Goal: Information Seeking & Learning: Learn about a topic

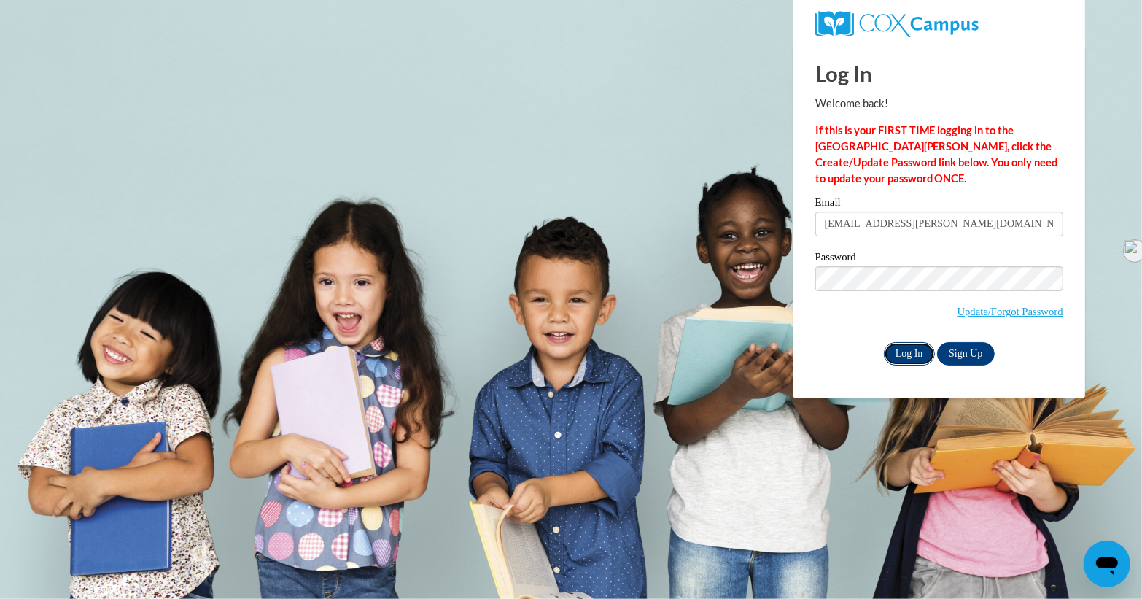
click at [894, 351] on input "Log In" at bounding box center [909, 353] width 51 height 23
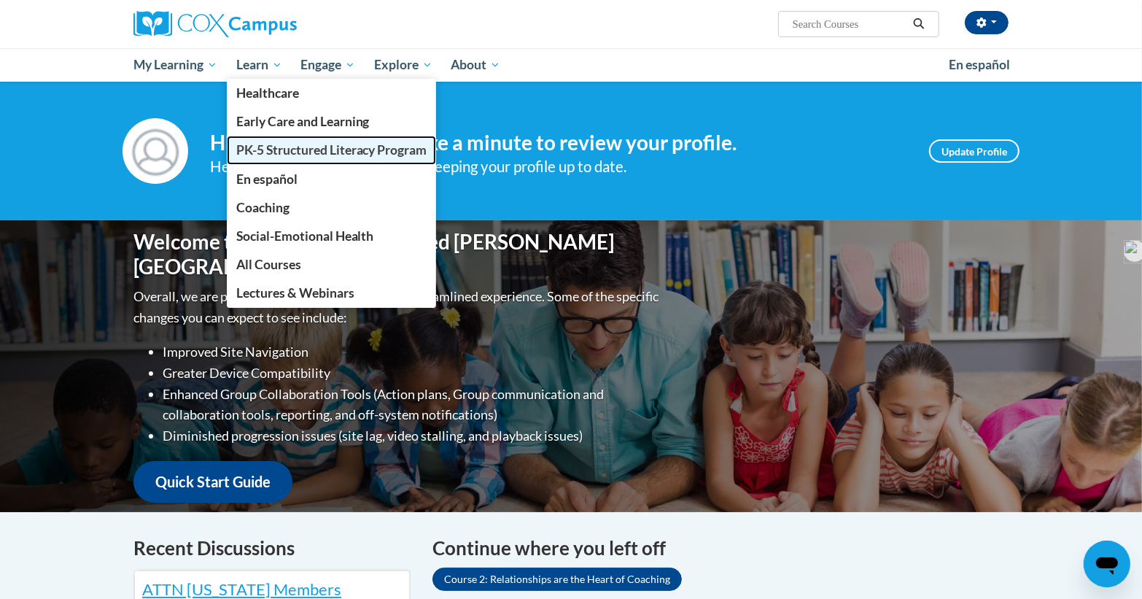
click at [276, 155] on span "PK-5 Structured Literacy Program" at bounding box center [331, 149] width 191 height 15
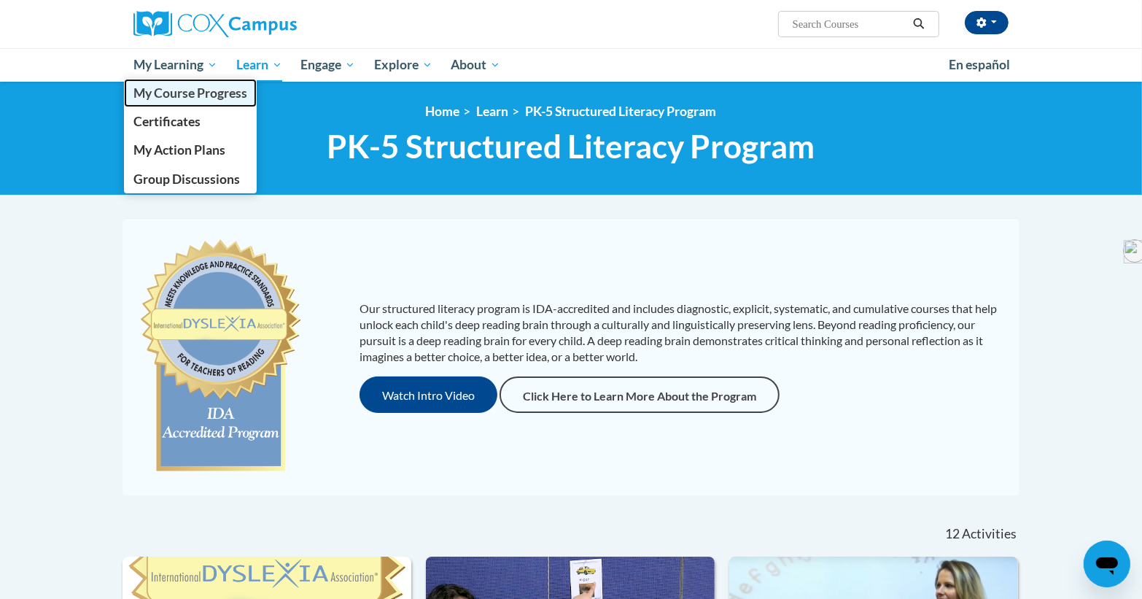
click at [174, 97] on span "My Course Progress" at bounding box center [190, 92] width 114 height 15
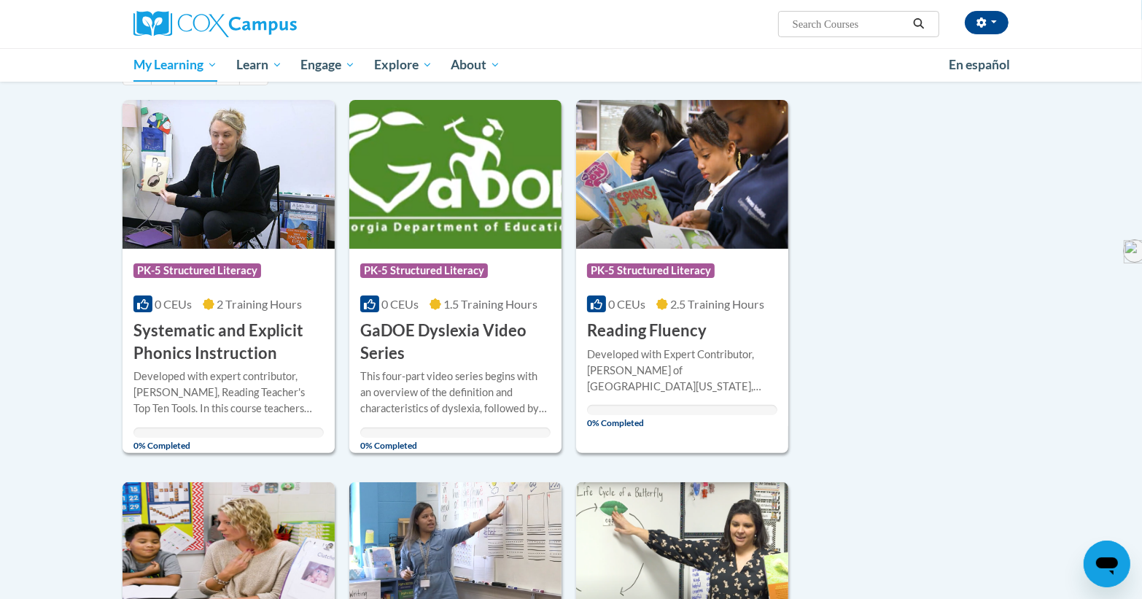
scroll to position [176, 0]
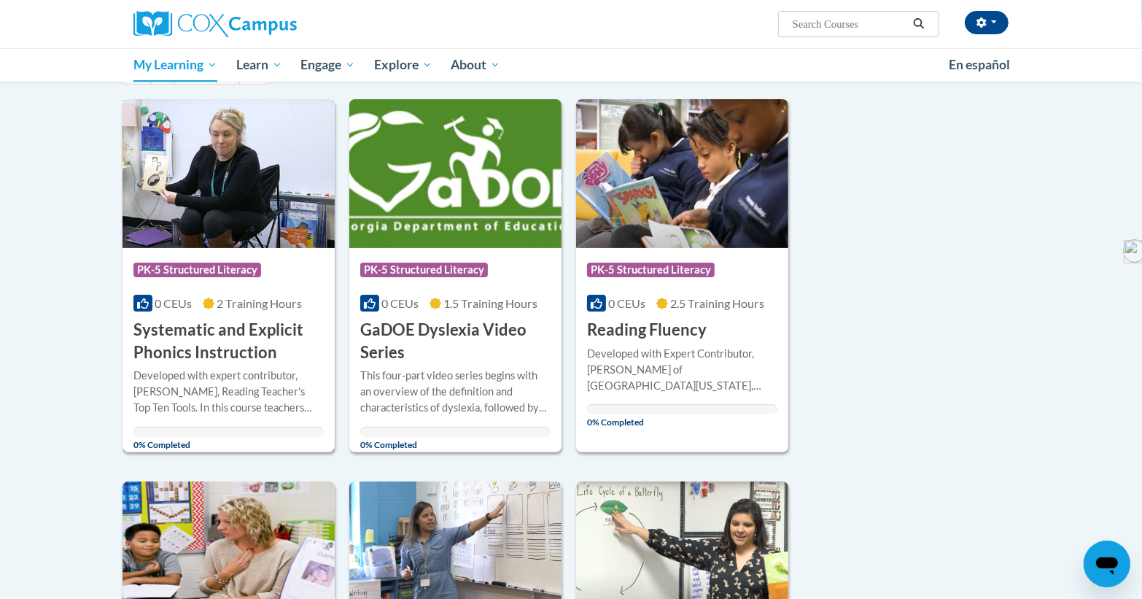
click at [230, 340] on h3 "Systematic and Explicit Phonics Instruction" at bounding box center [228, 341] width 190 height 45
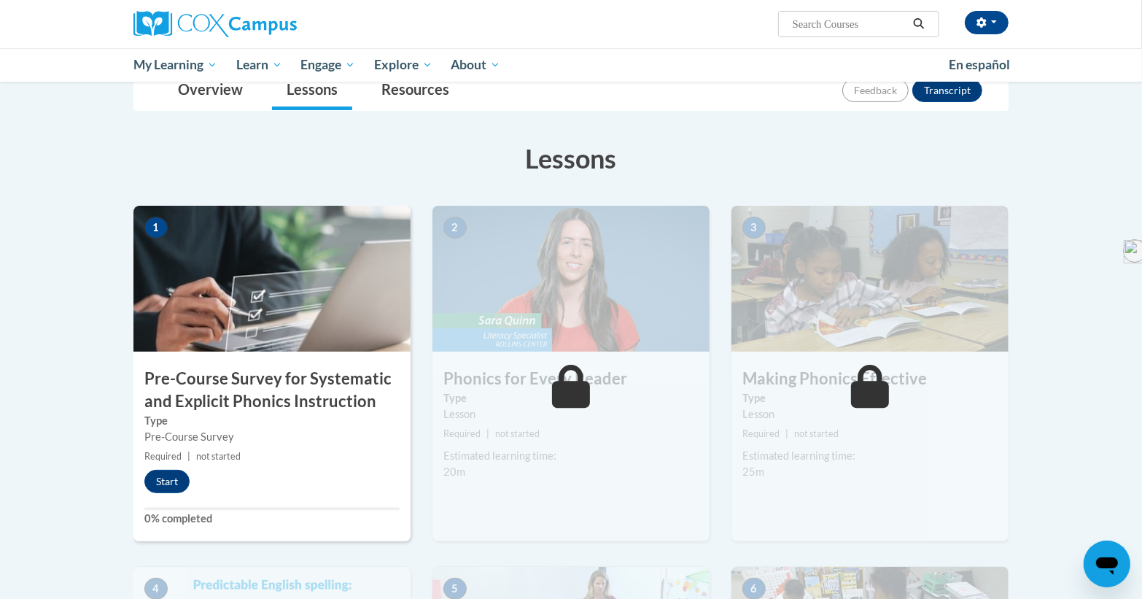
scroll to position [177, 0]
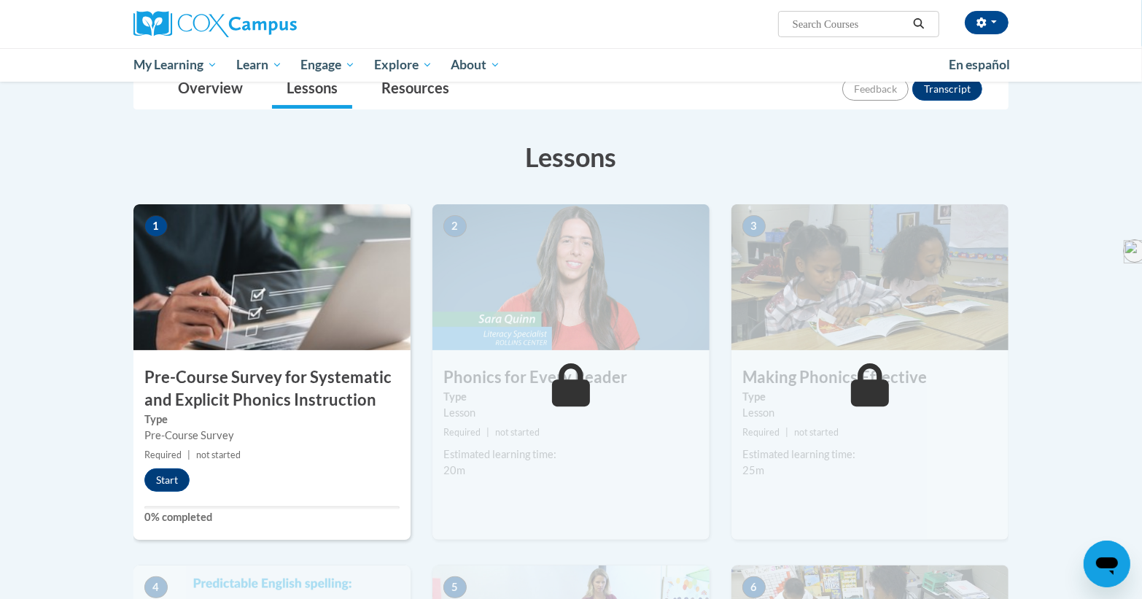
click at [203, 471] on div "Start" at bounding box center [170, 479] width 74 height 23
click at [193, 471] on div "Start" at bounding box center [170, 479] width 74 height 23
click at [160, 477] on button "Start" at bounding box center [166, 479] width 45 height 23
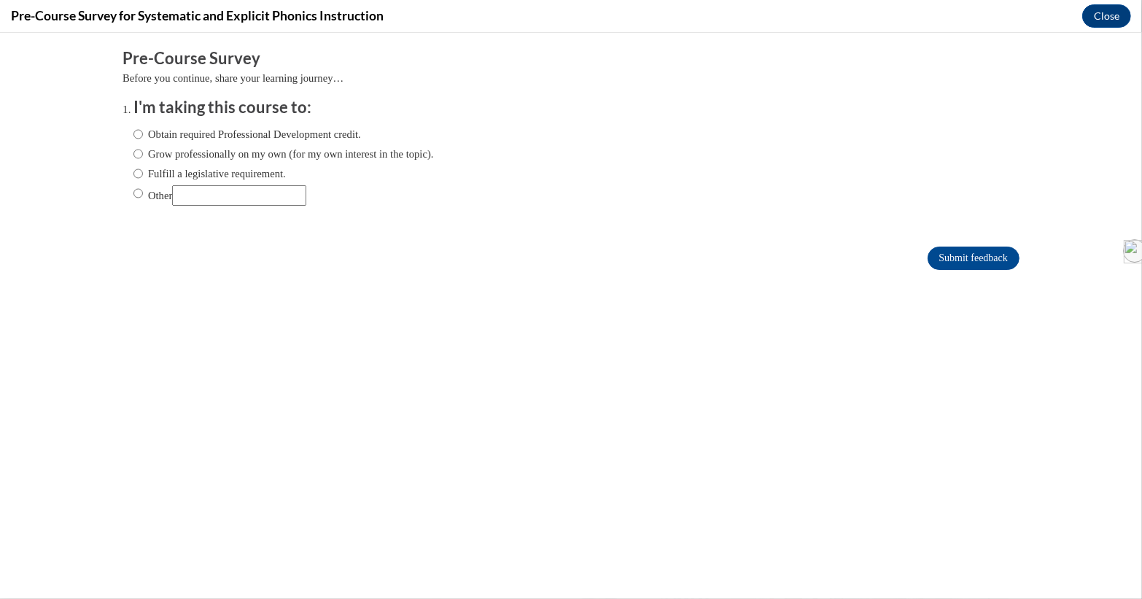
scroll to position [0, 0]
click at [138, 149] on input "Grow professionally on my own (for my own interest in the topic)." at bounding box center [137, 154] width 9 height 16
radio input "true"
click at [950, 262] on input "Submit feedback" at bounding box center [974, 258] width 92 height 23
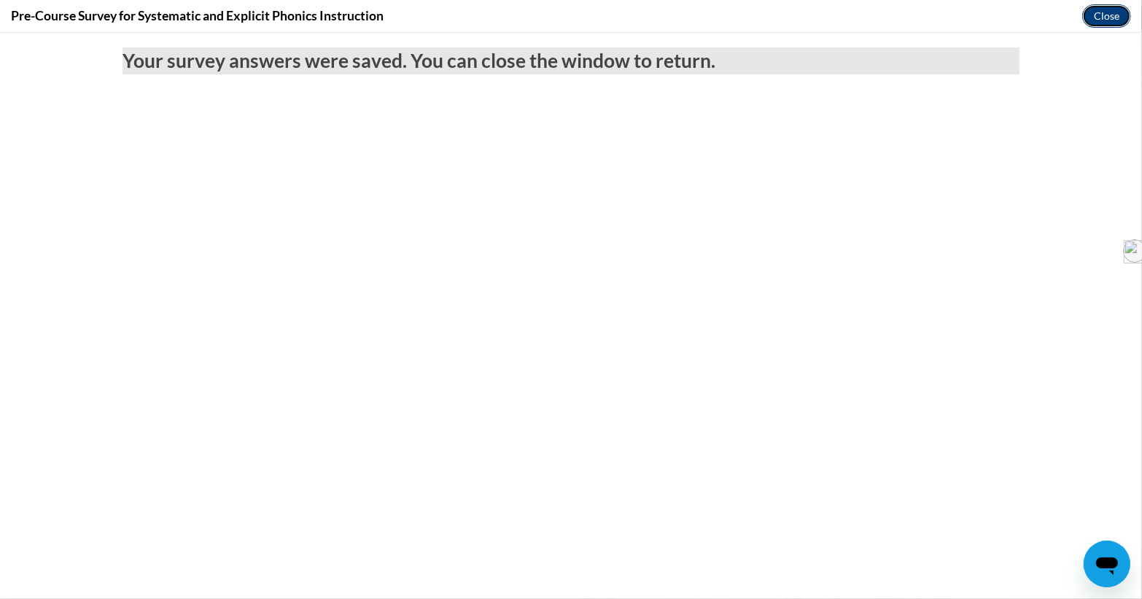
click at [1110, 20] on button "Close" at bounding box center [1107, 15] width 49 height 23
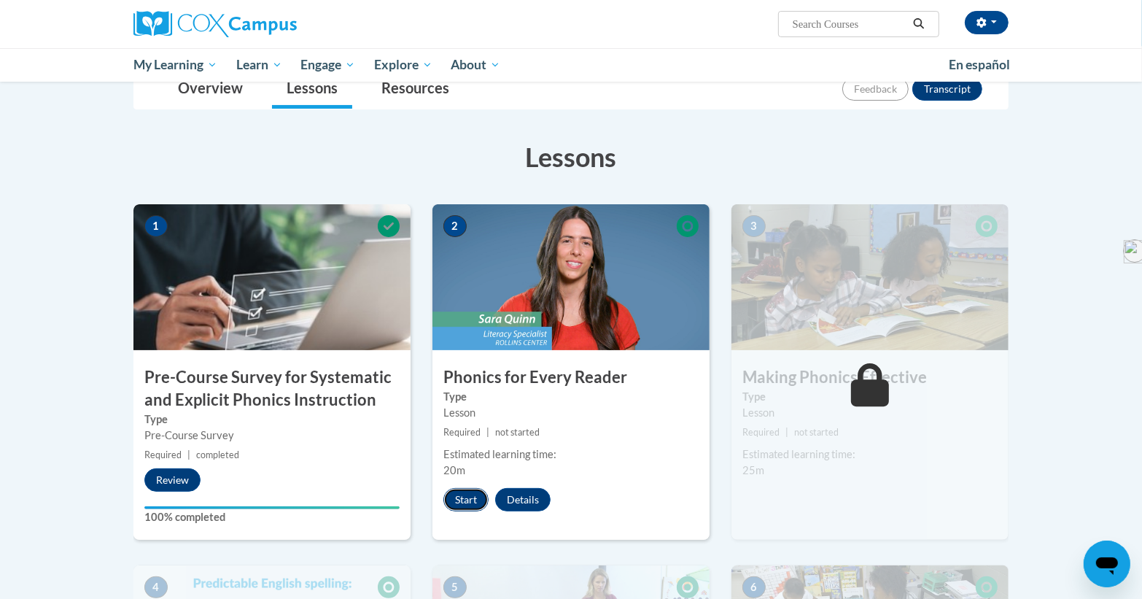
click at [457, 500] on button "Start" at bounding box center [466, 499] width 45 height 23
